Goal: Navigation & Orientation: Find specific page/section

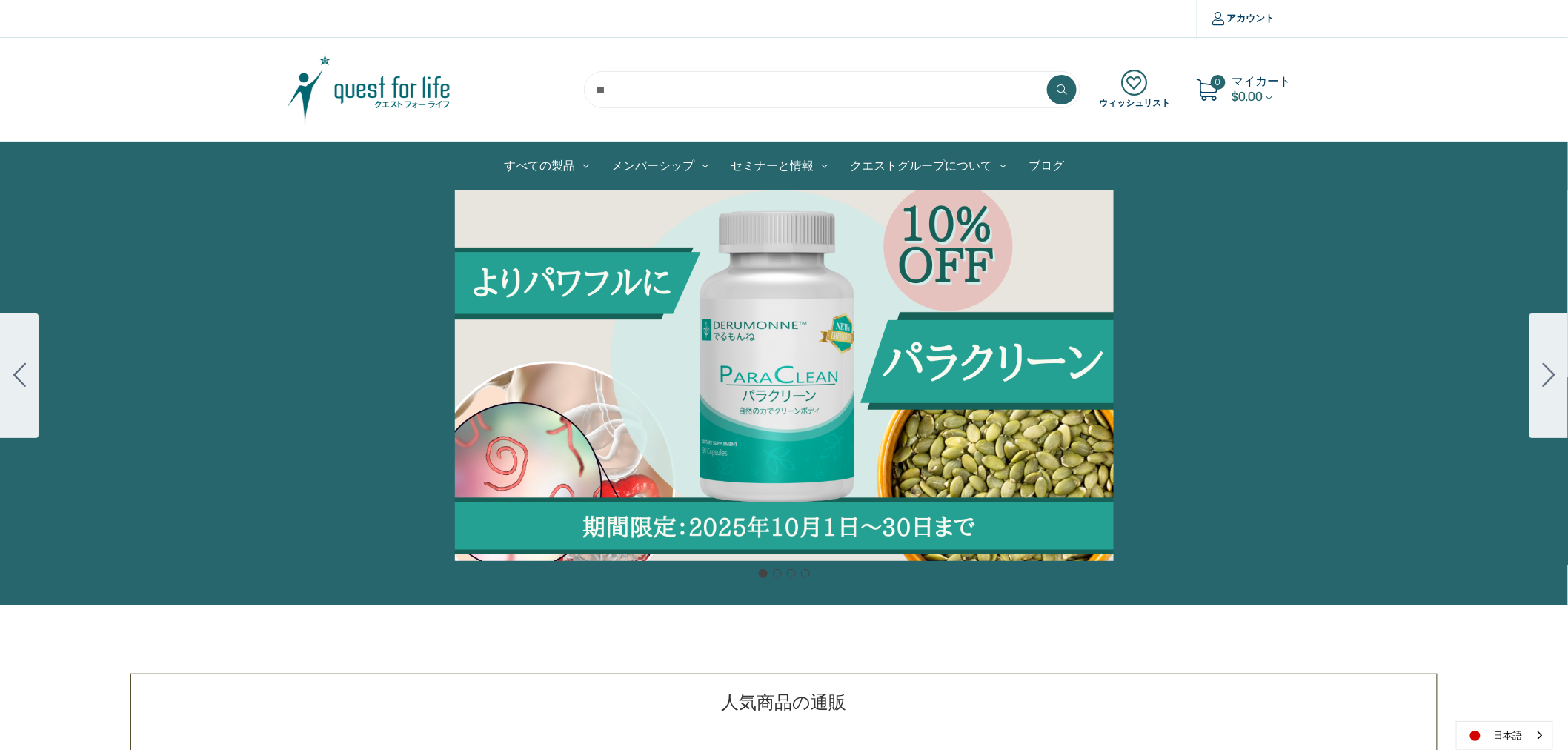
click at [413, 79] on img at bounding box center [369, 89] width 185 height 74
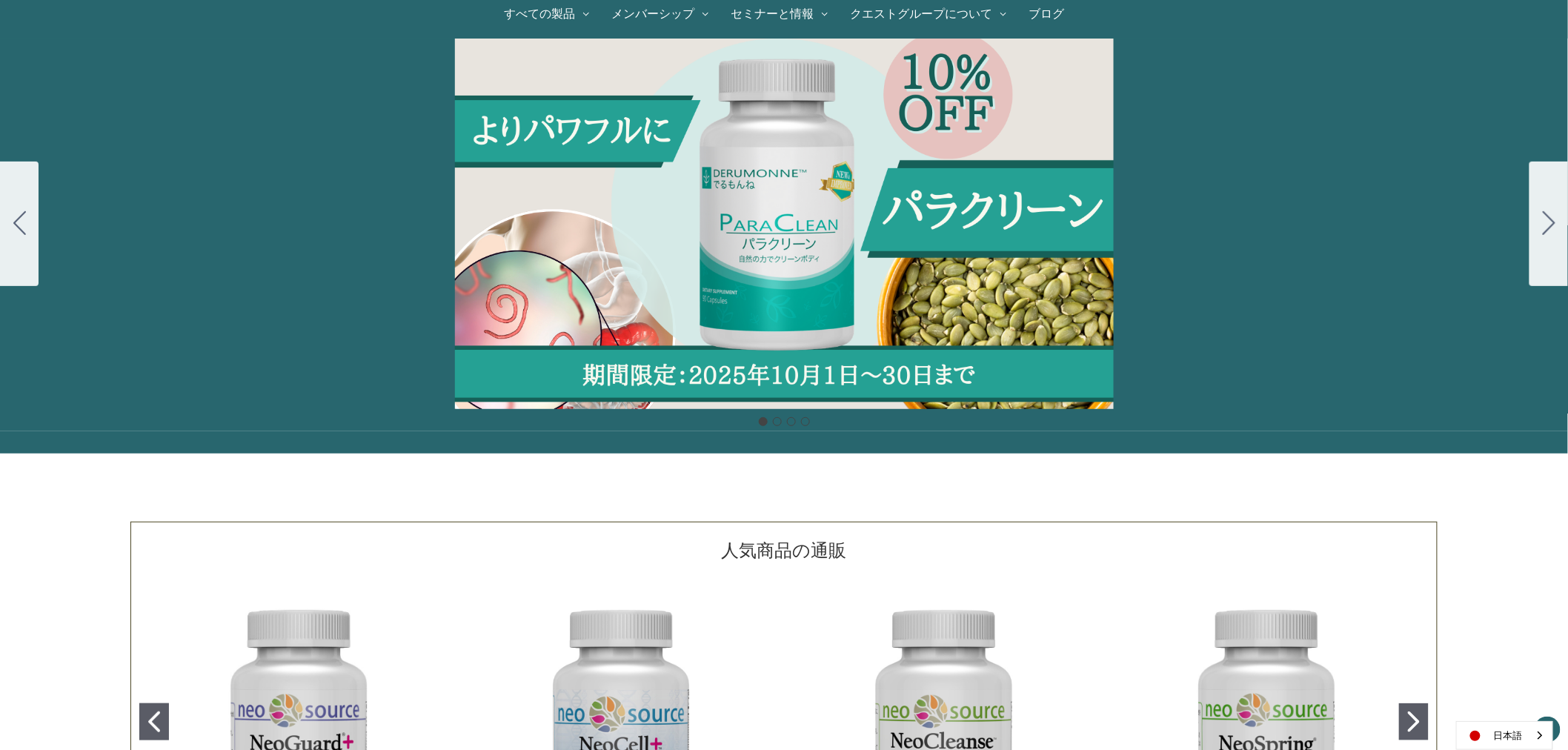
scroll to position [165, 0]
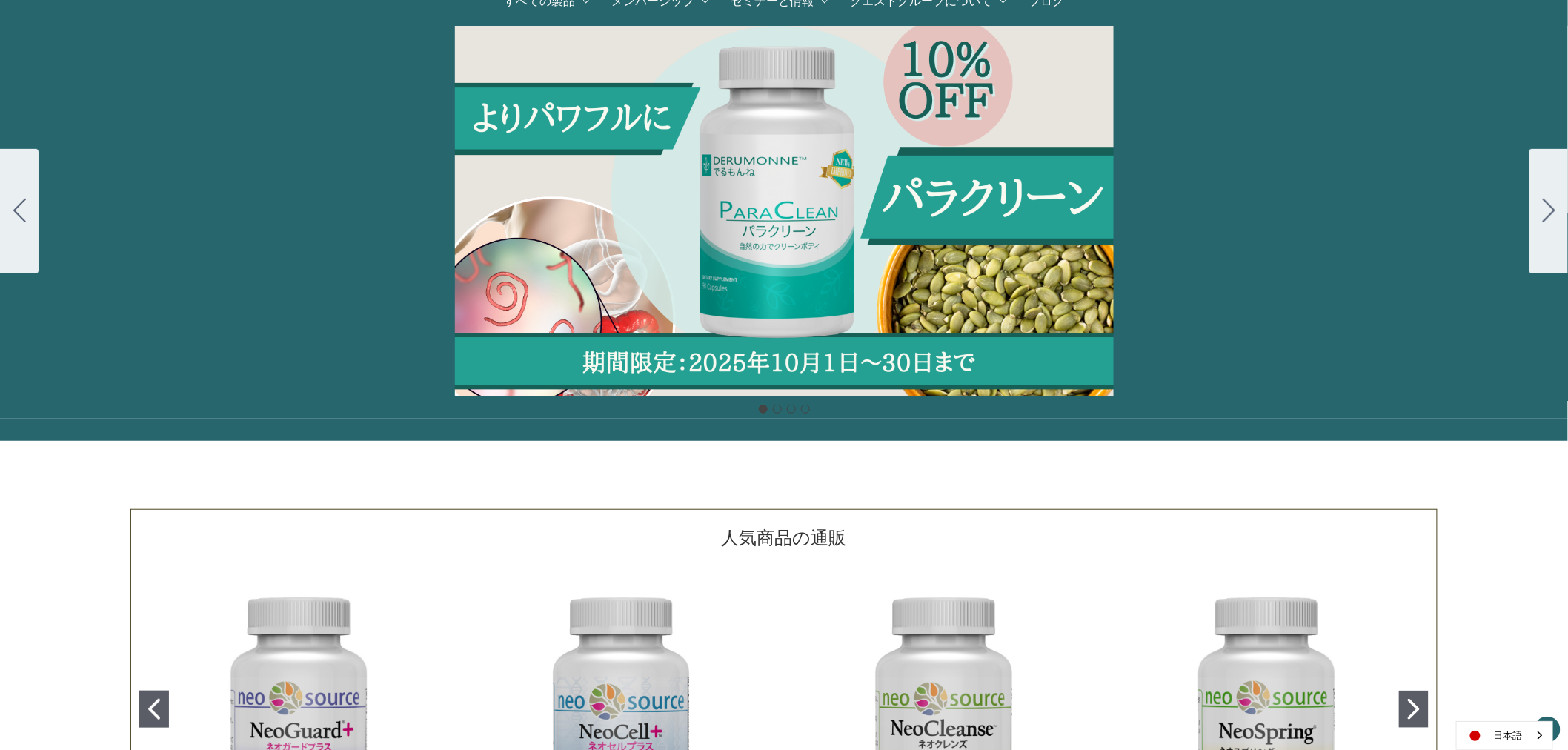
click at [790, 247] on div "Carousel Title Add a description for your carousel slide. You can use this to p…" at bounding box center [784, 211] width 1569 height 371
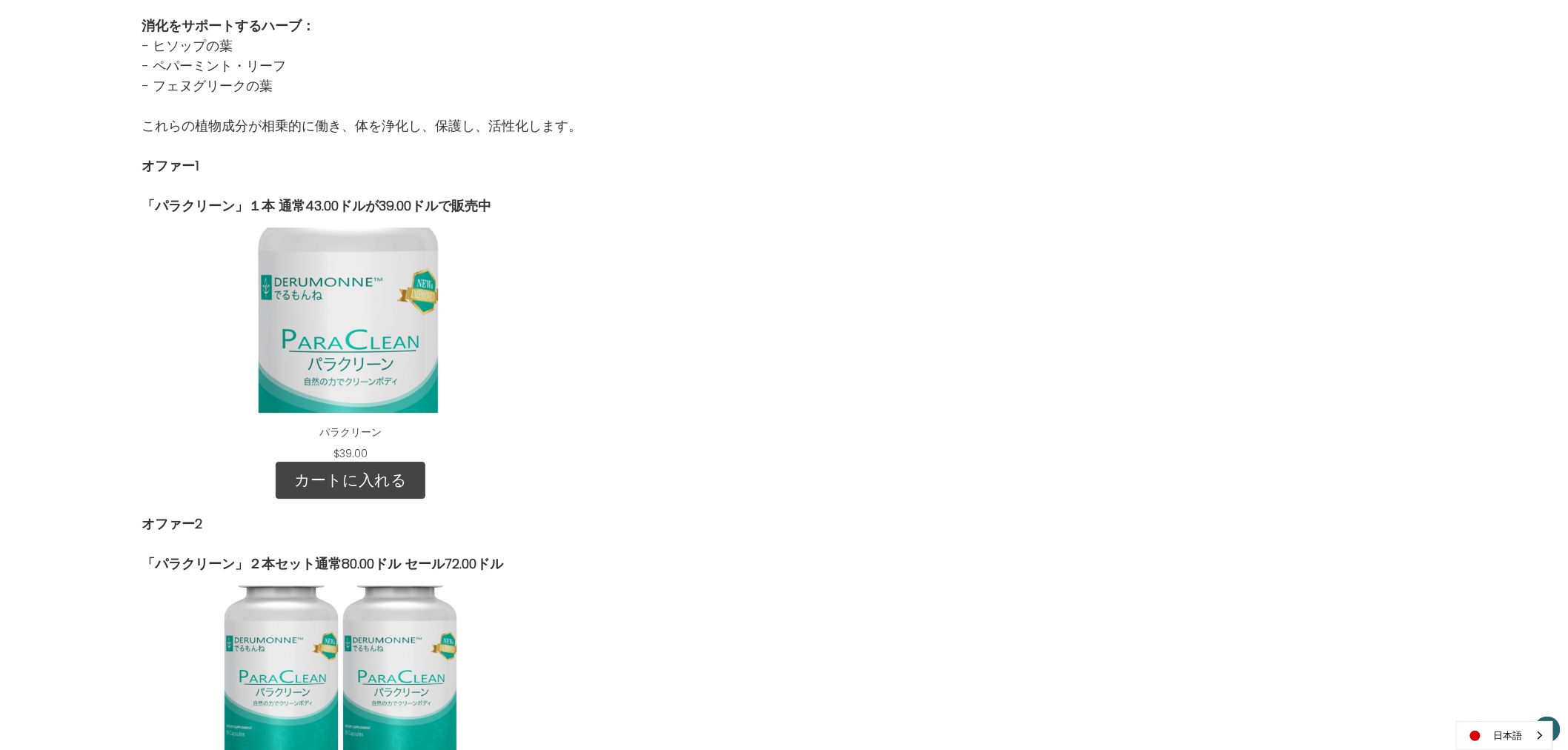
scroll to position [1647, 0]
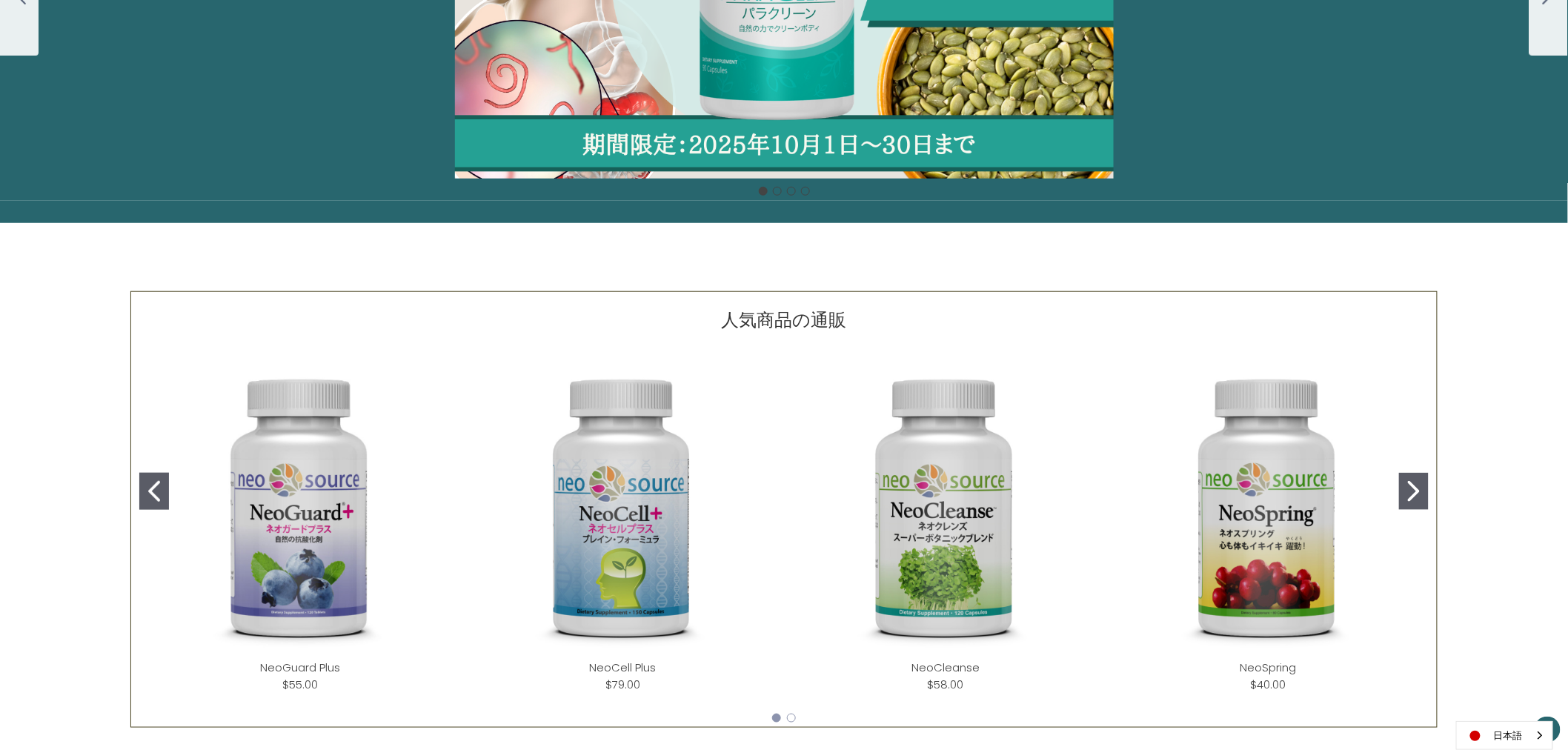
scroll to position [384, 0]
